Goal: Transaction & Acquisition: Purchase product/service

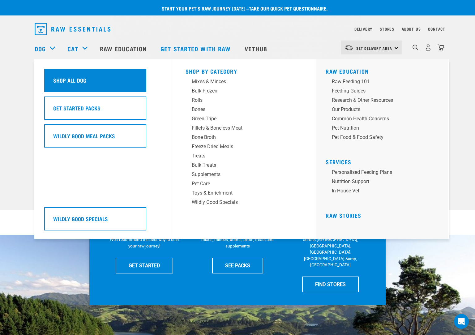
click at [111, 83] on div "Shop All Dog" at bounding box center [95, 80] width 102 height 23
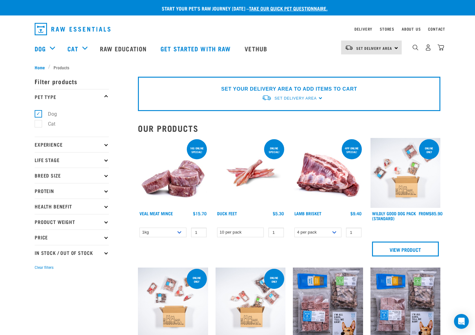
click at [106, 190] on icon at bounding box center [105, 190] width 3 height 3
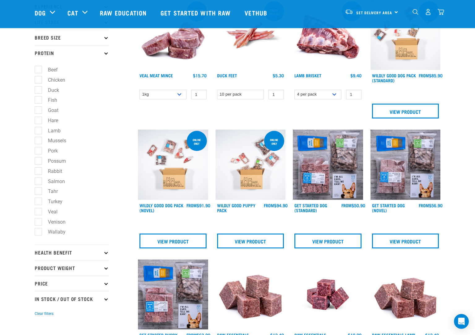
scroll to position [62, 0]
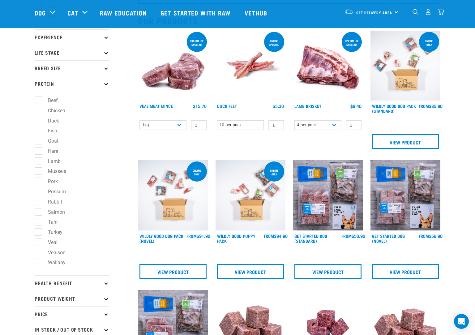
click at [39, 149] on label "Hare" at bounding box center [49, 151] width 23 height 8
click at [39, 149] on input "Hare" at bounding box center [37, 150] width 4 height 4
checkbox input "true"
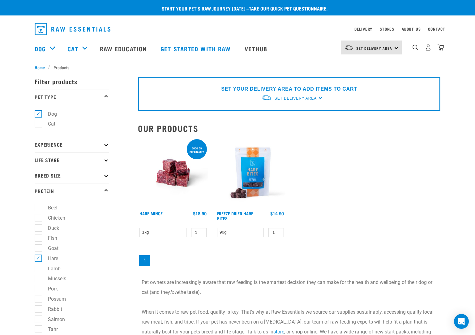
click at [174, 174] on img at bounding box center [173, 173] width 70 height 70
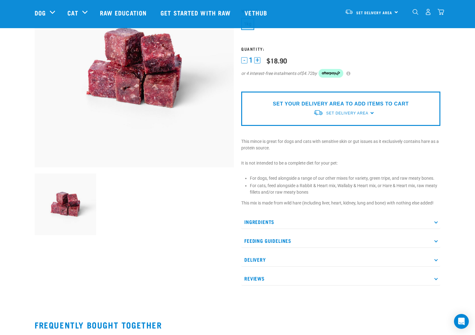
scroll to position [92, 0]
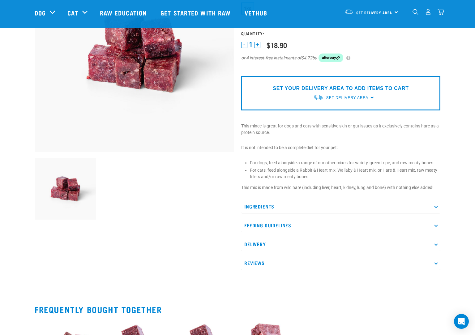
click at [435, 205] on icon at bounding box center [435, 206] width 3 height 3
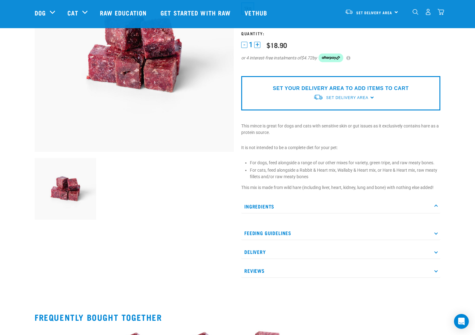
click at [434, 205] on icon at bounding box center [435, 206] width 3 height 3
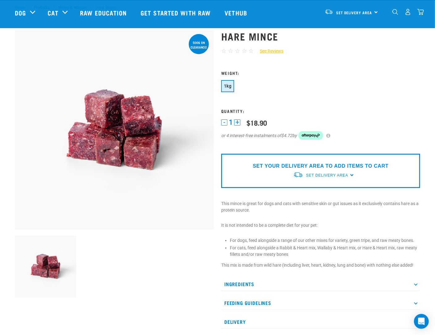
scroll to position [0, 0]
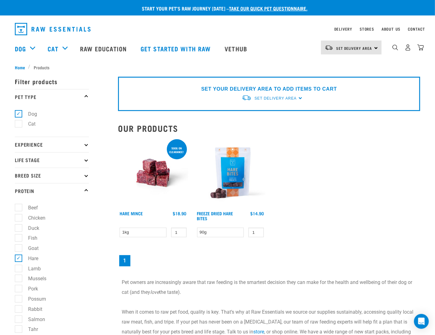
drag, startPoint x: 395, startPoint y: 51, endPoint x: 387, endPoint y: 51, distance: 7.7
click at [395, 50] on img "dropdown navigation" at bounding box center [396, 48] width 6 height 6
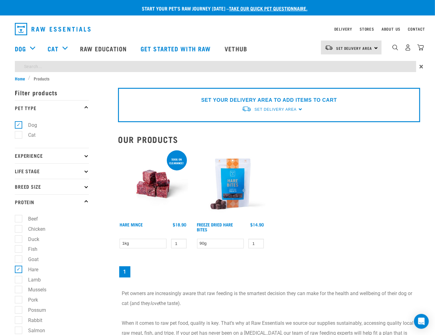
click at [242, 62] on div "Start your pet’s raw journey today – take our quick pet questionnaire. Delivery…" at bounding box center [217, 236] width 435 height 472
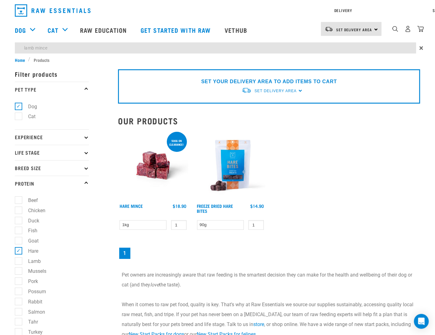
type input "lamb mince"
click at [301, 60] on div "Start your pet’s raw journey today – take our quick pet questionnaire. Delivery…" at bounding box center [217, 226] width 435 height 453
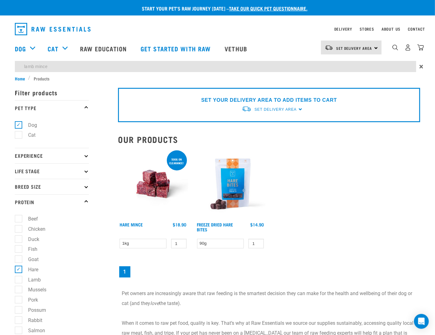
click at [19, 270] on label "Hare" at bounding box center [29, 269] width 23 height 8
click at [19, 270] on input "Hare" at bounding box center [17, 268] width 4 height 4
checkbox input "false"
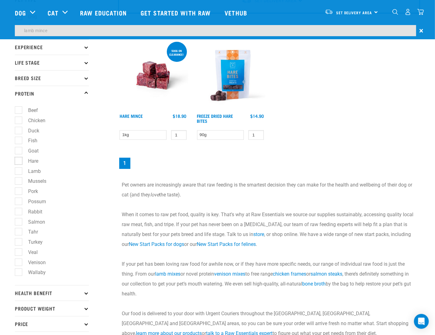
scroll to position [62, 0]
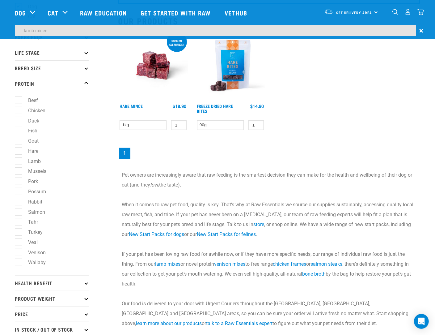
click at [18, 160] on label "Lamb" at bounding box center [30, 161] width 25 height 8
click at [17, 160] on input "Lamb" at bounding box center [17, 160] width 4 height 4
checkbox input "true"
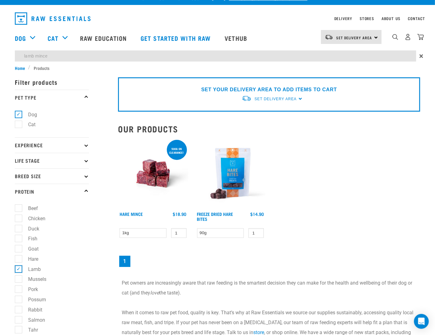
scroll to position [0, 0]
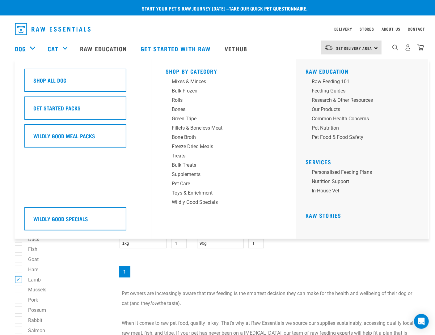
click at [23, 50] on link "Dog" at bounding box center [20, 48] width 11 height 9
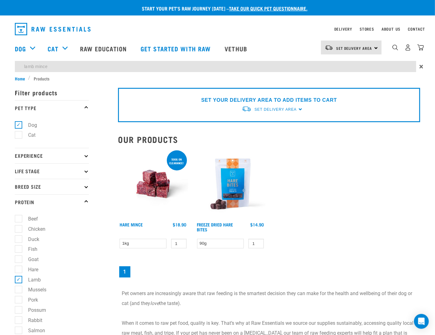
click at [22, 33] on img "dropdown navigation" at bounding box center [53, 29] width 76 height 12
click at [20, 30] on img "dropdown navigation" at bounding box center [53, 29] width 76 height 12
click at [233, 47] on link "Vethub" at bounding box center [237, 48] width 36 height 25
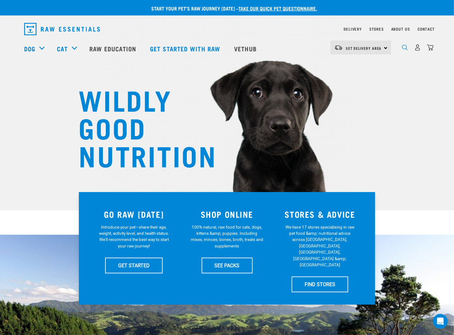
click at [403, 48] on img "dropdown navigation" at bounding box center [405, 48] width 6 height 6
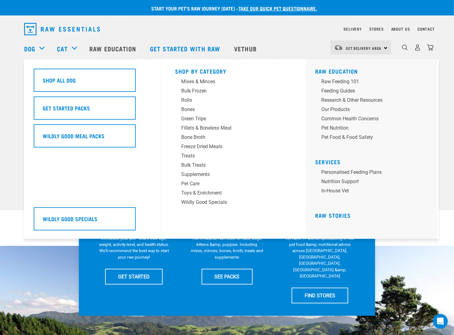
click at [42, 49] on div "Dog" at bounding box center [37, 48] width 27 height 25
click at [196, 91] on div "Bulk Frozen" at bounding box center [229, 90] width 96 height 7
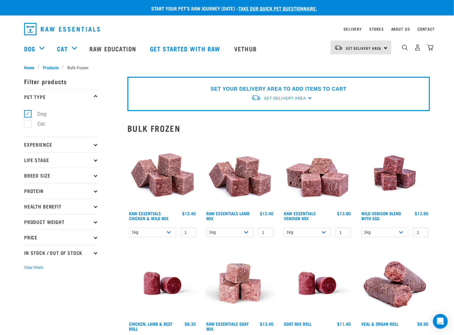
click at [96, 189] on icon at bounding box center [95, 190] width 3 height 3
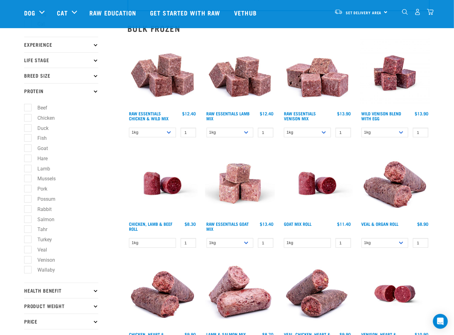
scroll to position [62, 0]
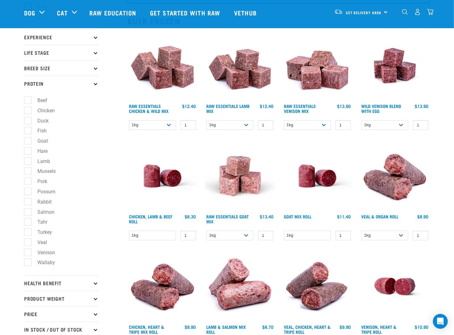
click at [28, 160] on label "Lamb" at bounding box center [40, 161] width 25 height 8
click at [26, 160] on input "Lamb" at bounding box center [26, 160] width 4 height 4
checkbox input "true"
